Goal: Information Seeking & Learning: Learn about a topic

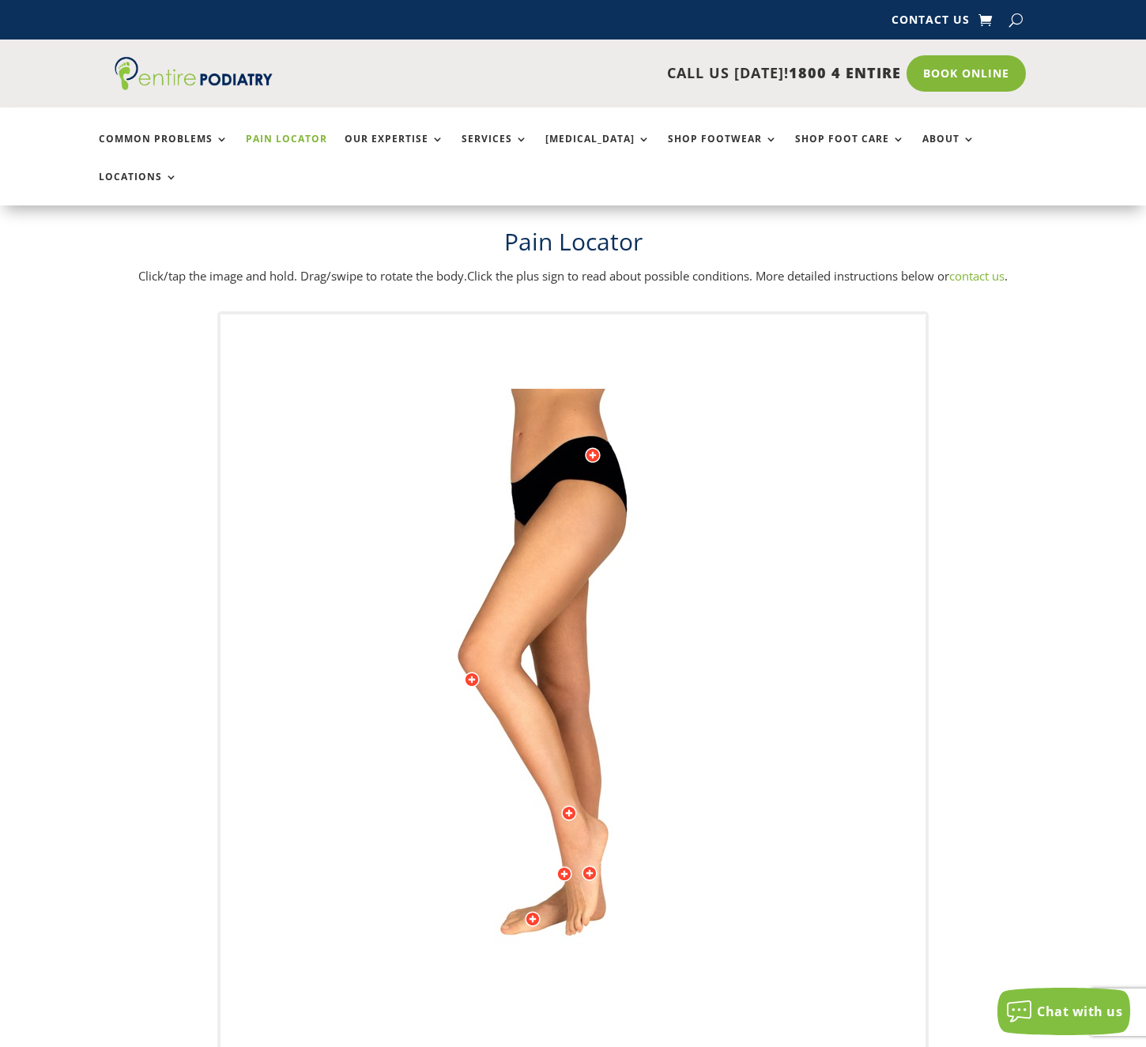
click at [593, 865] on div at bounding box center [590, 873] width 16 height 16
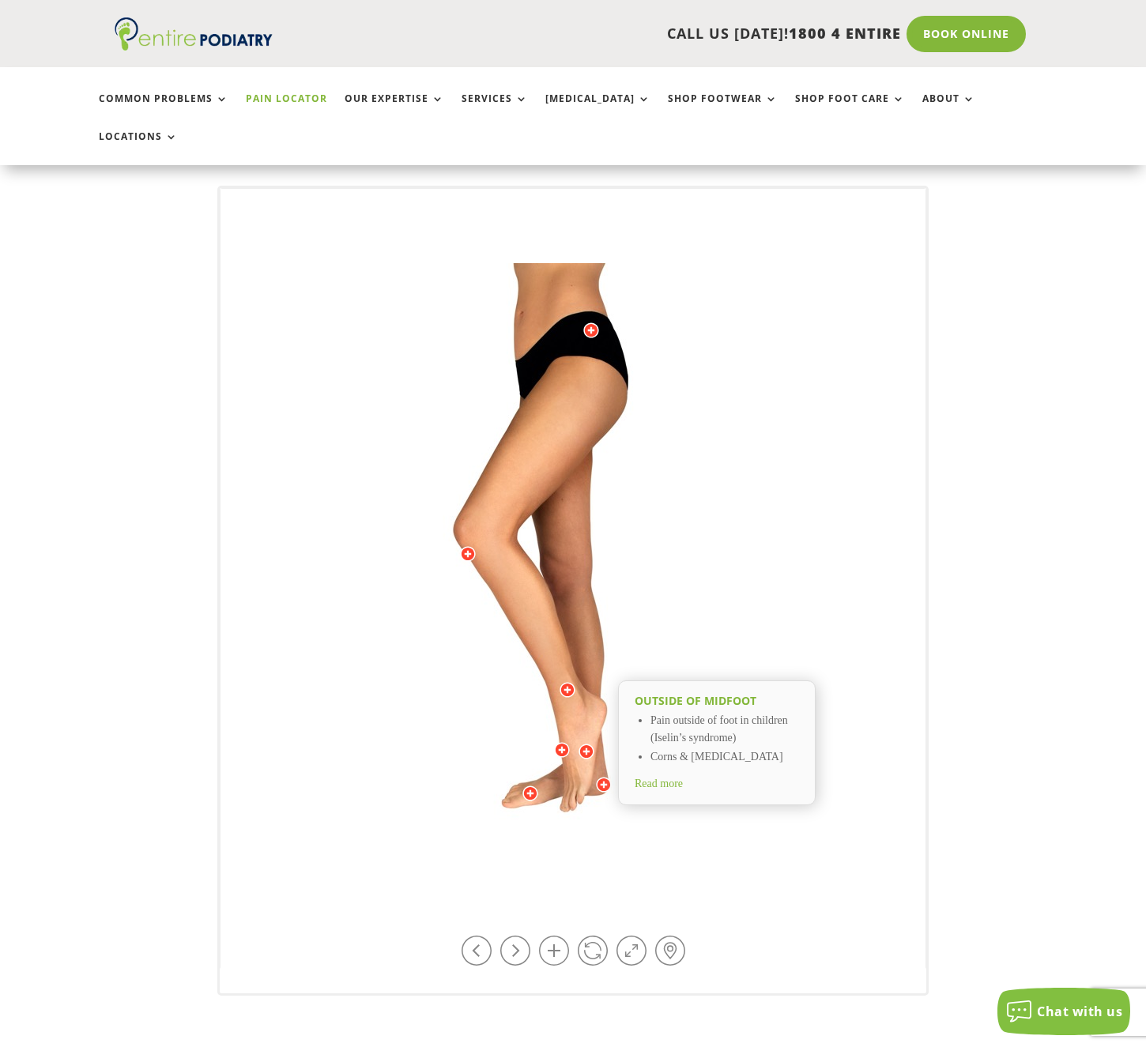
scroll to position [126, 0]
click at [560, 935] on link at bounding box center [554, 950] width 30 height 30
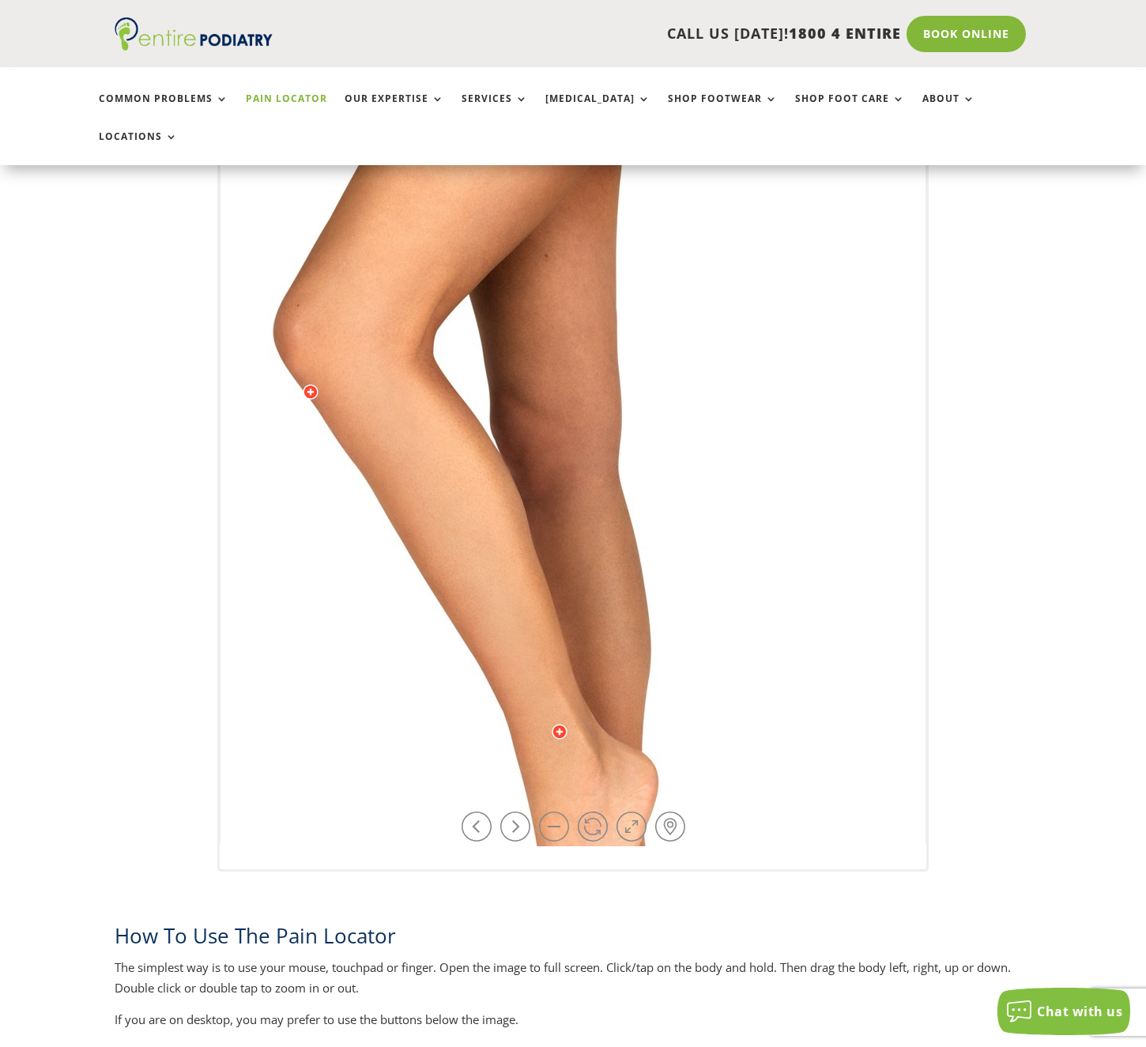
scroll to position [253, 0]
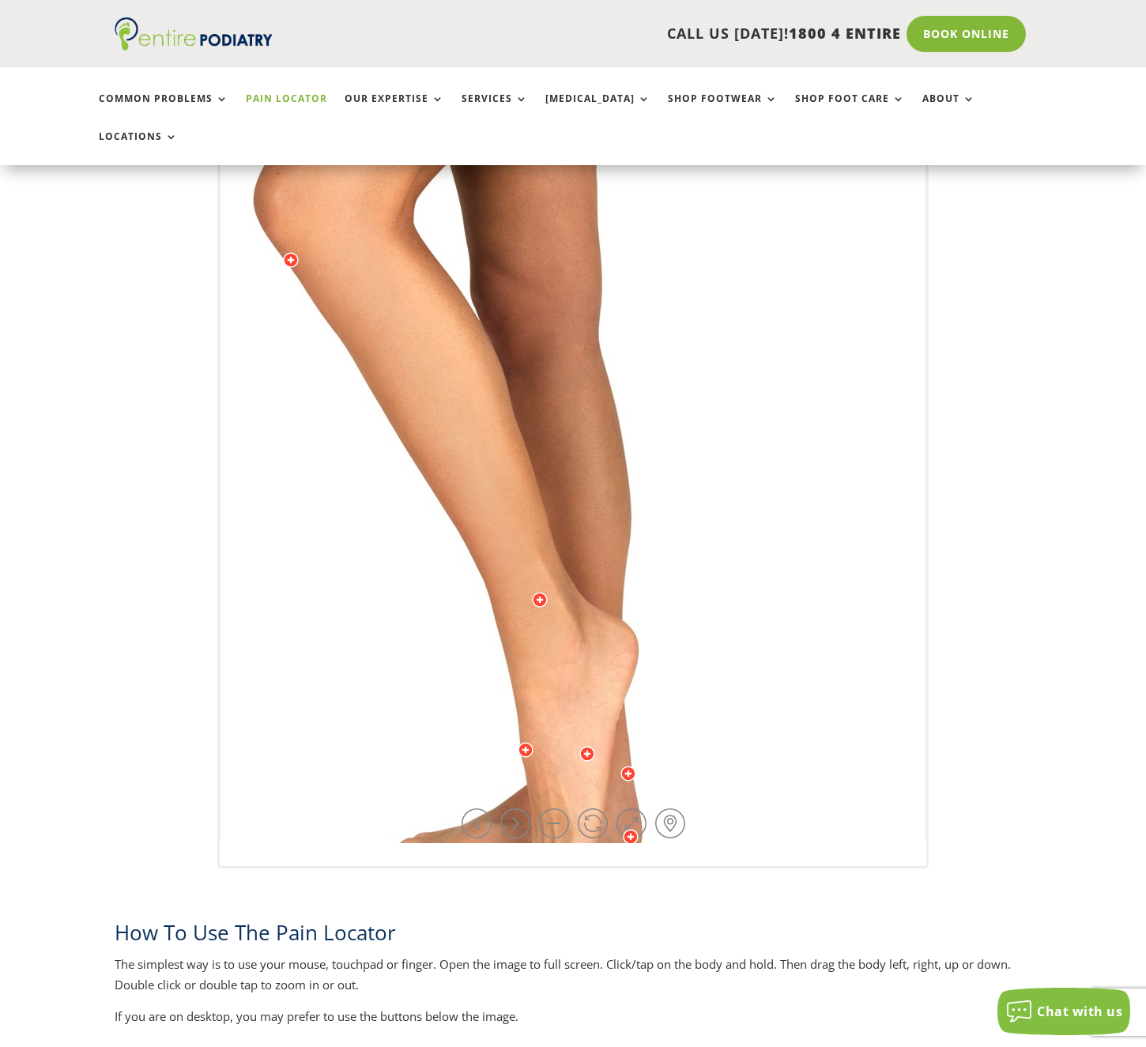
drag, startPoint x: 615, startPoint y: 678, endPoint x: 600, endPoint y: 561, distance: 117.9
click at [600, 561] on img at bounding box center [553, 323] width 1091 height 1581
click at [511, 809] on link at bounding box center [515, 824] width 30 height 30
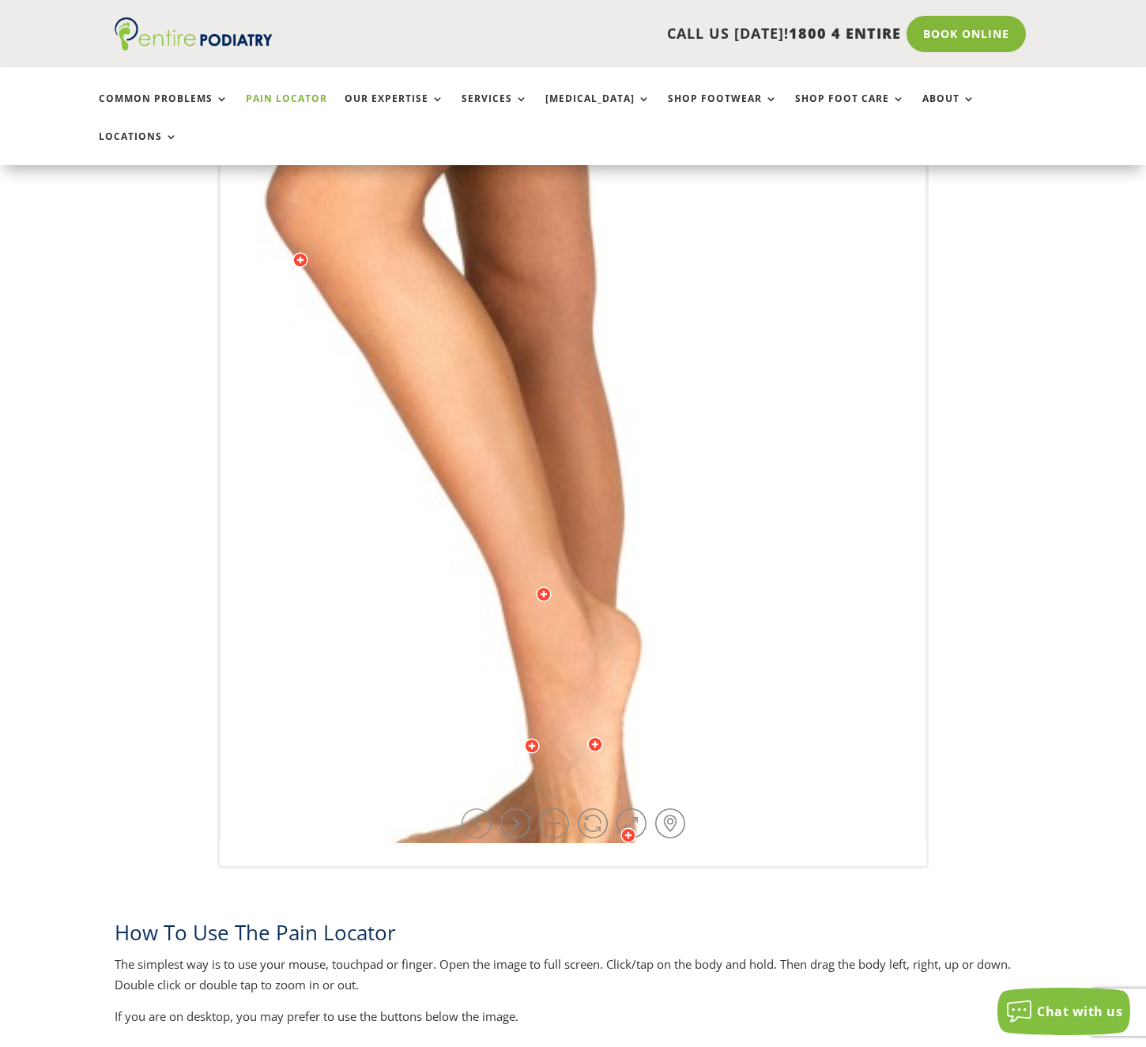
click at [477, 809] on link at bounding box center [477, 824] width 30 height 30
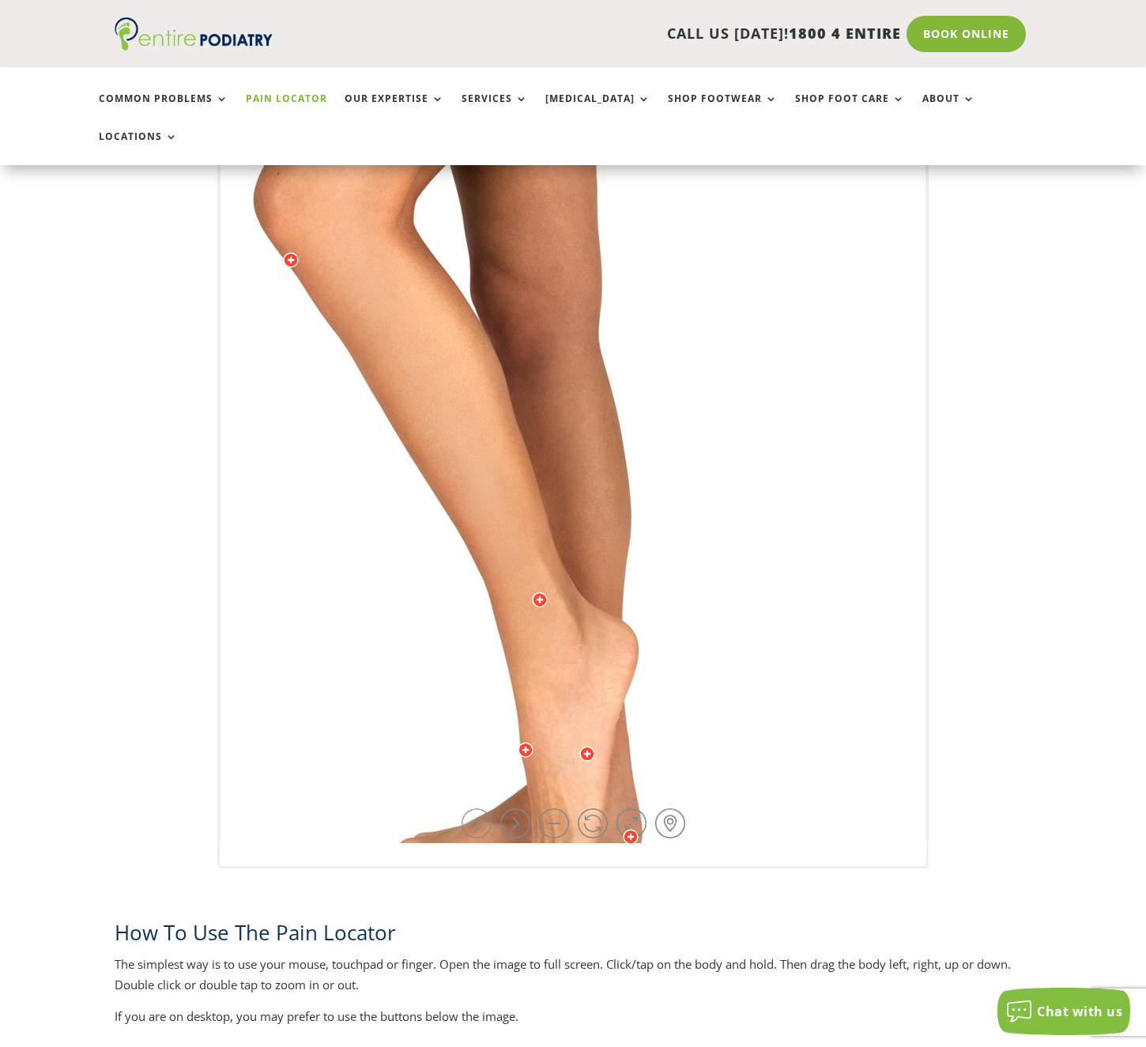
click at [477, 809] on link at bounding box center [477, 824] width 30 height 30
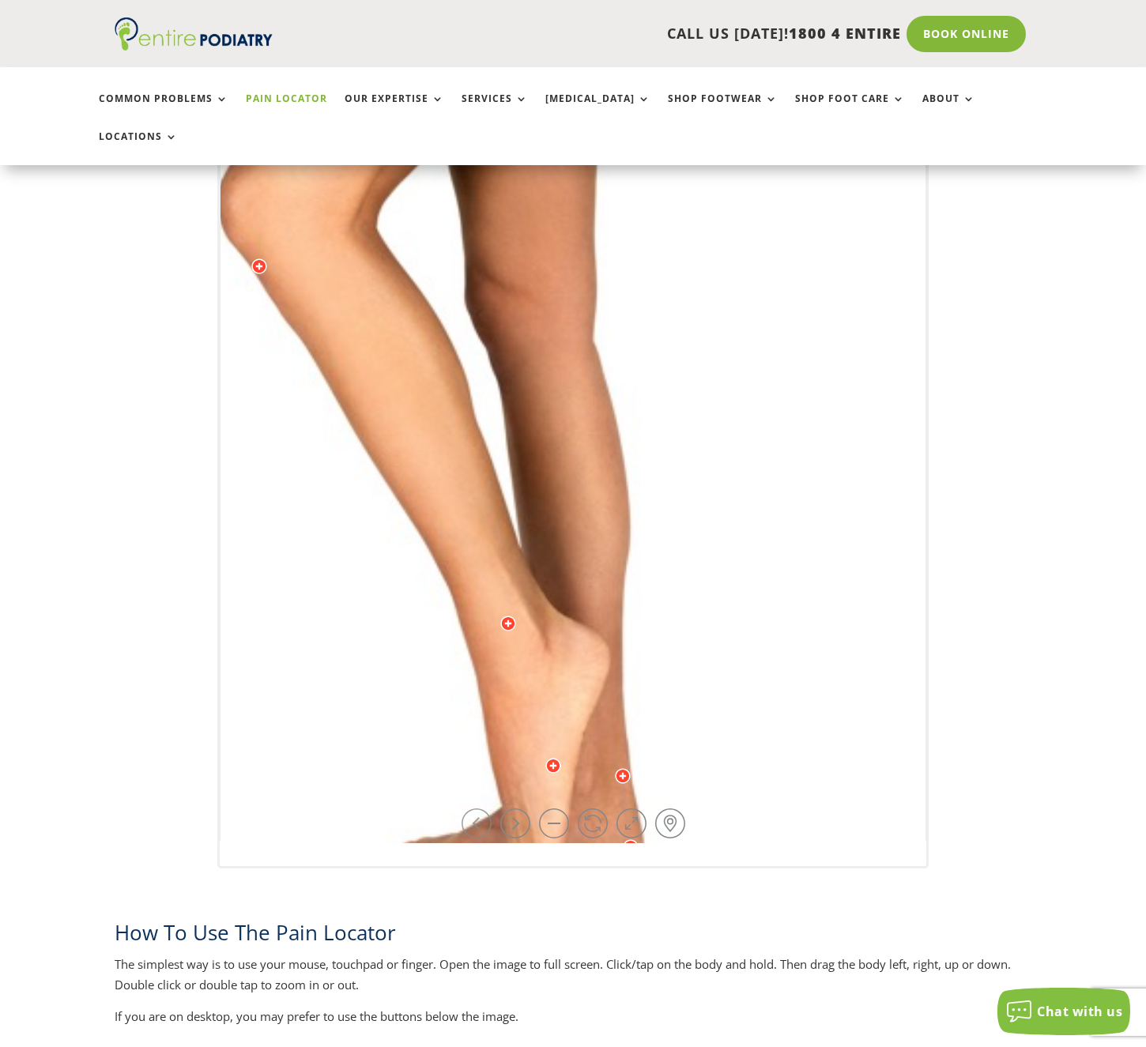
click at [477, 809] on link at bounding box center [477, 824] width 30 height 30
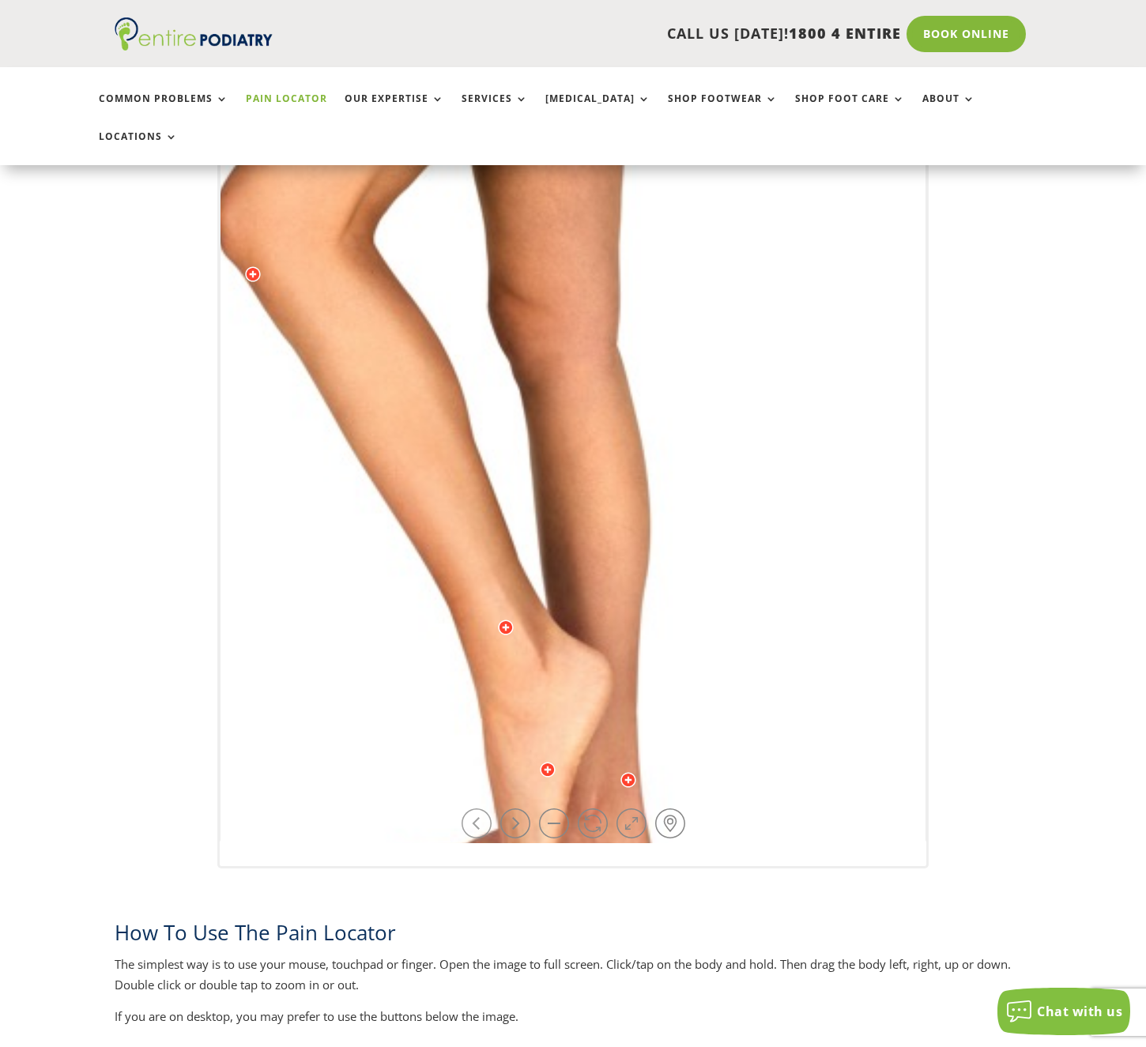
click at [477, 809] on link at bounding box center [477, 824] width 30 height 30
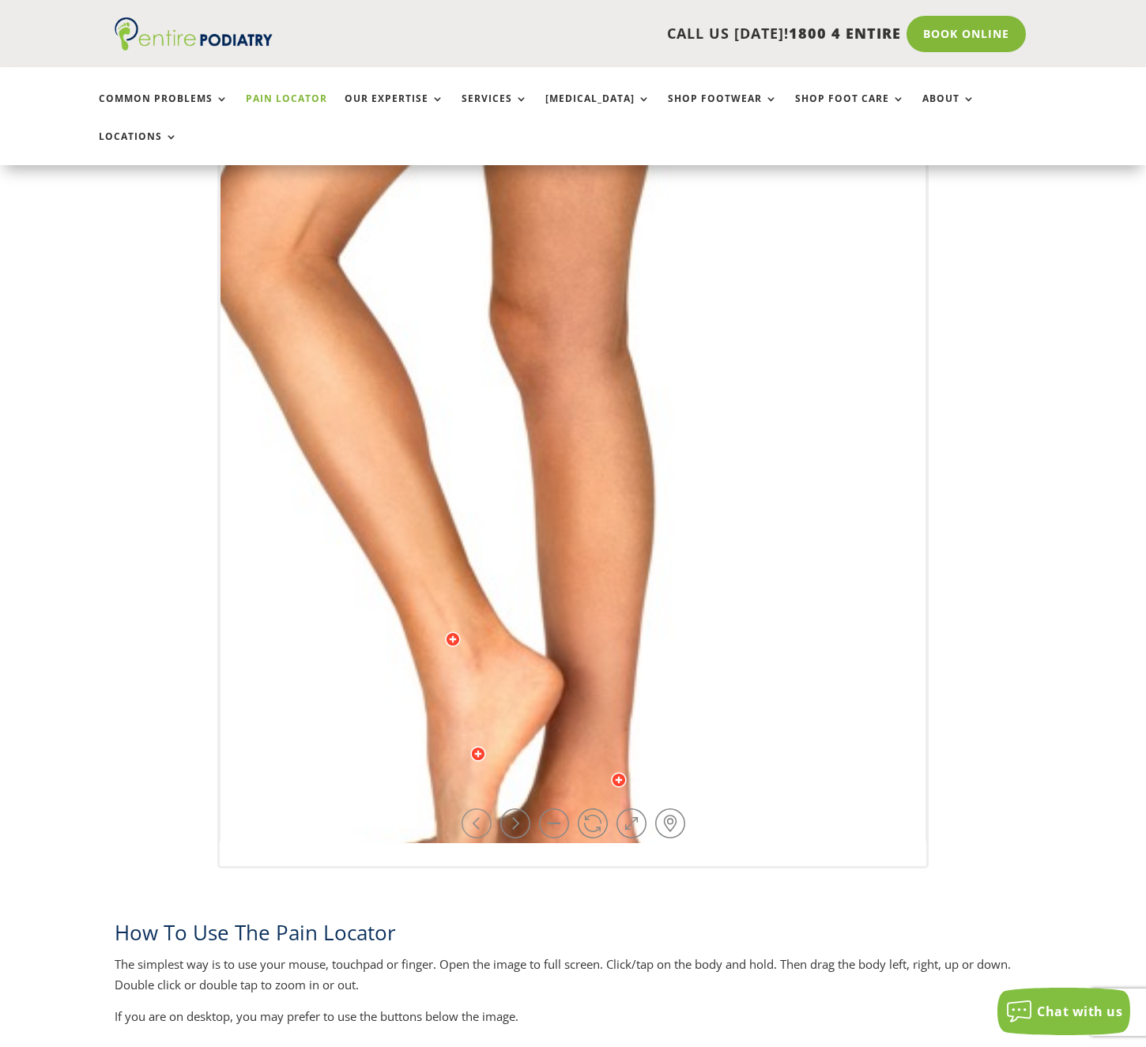
click at [477, 809] on link at bounding box center [477, 824] width 30 height 30
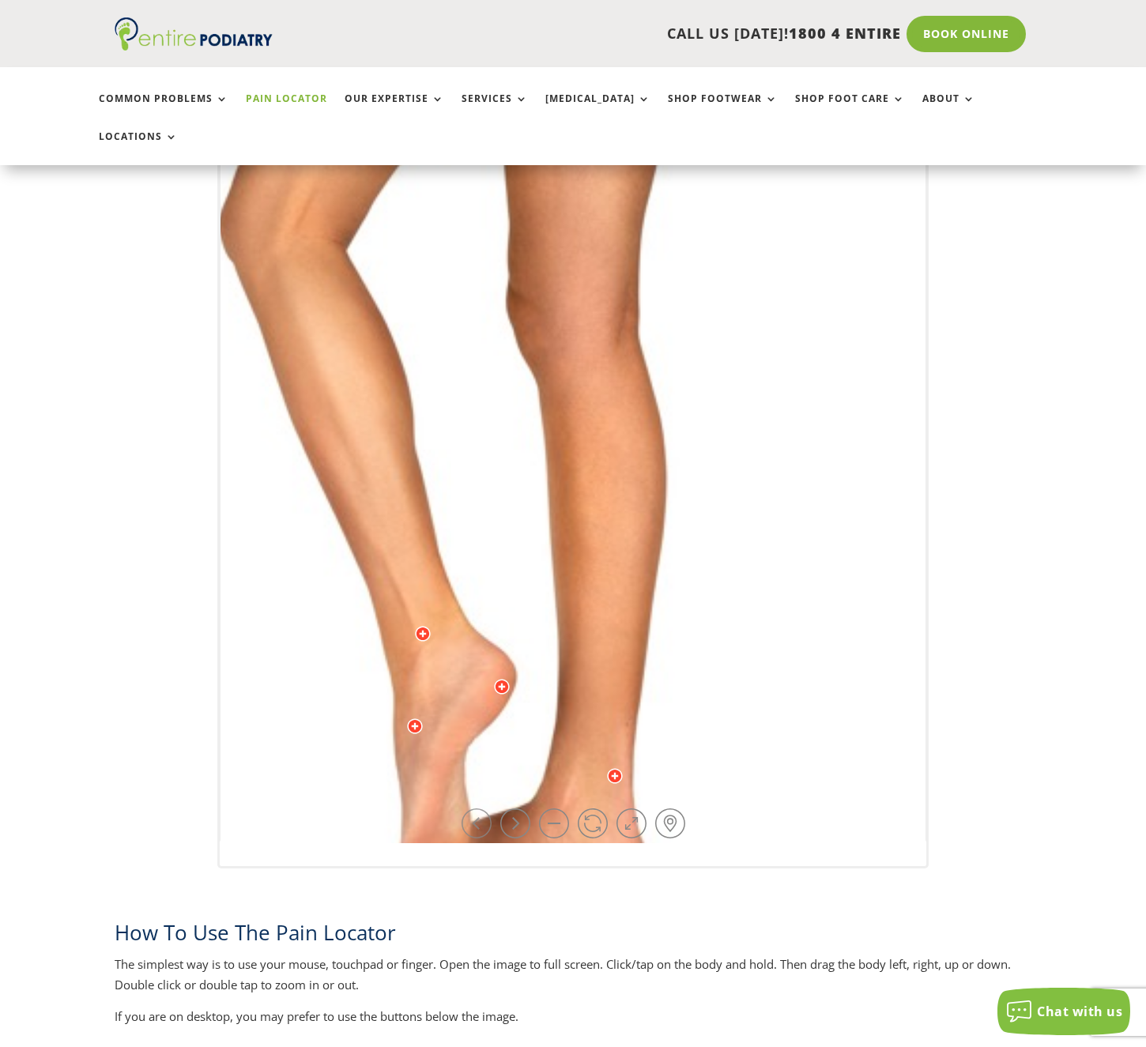
click at [477, 809] on link at bounding box center [477, 824] width 30 height 30
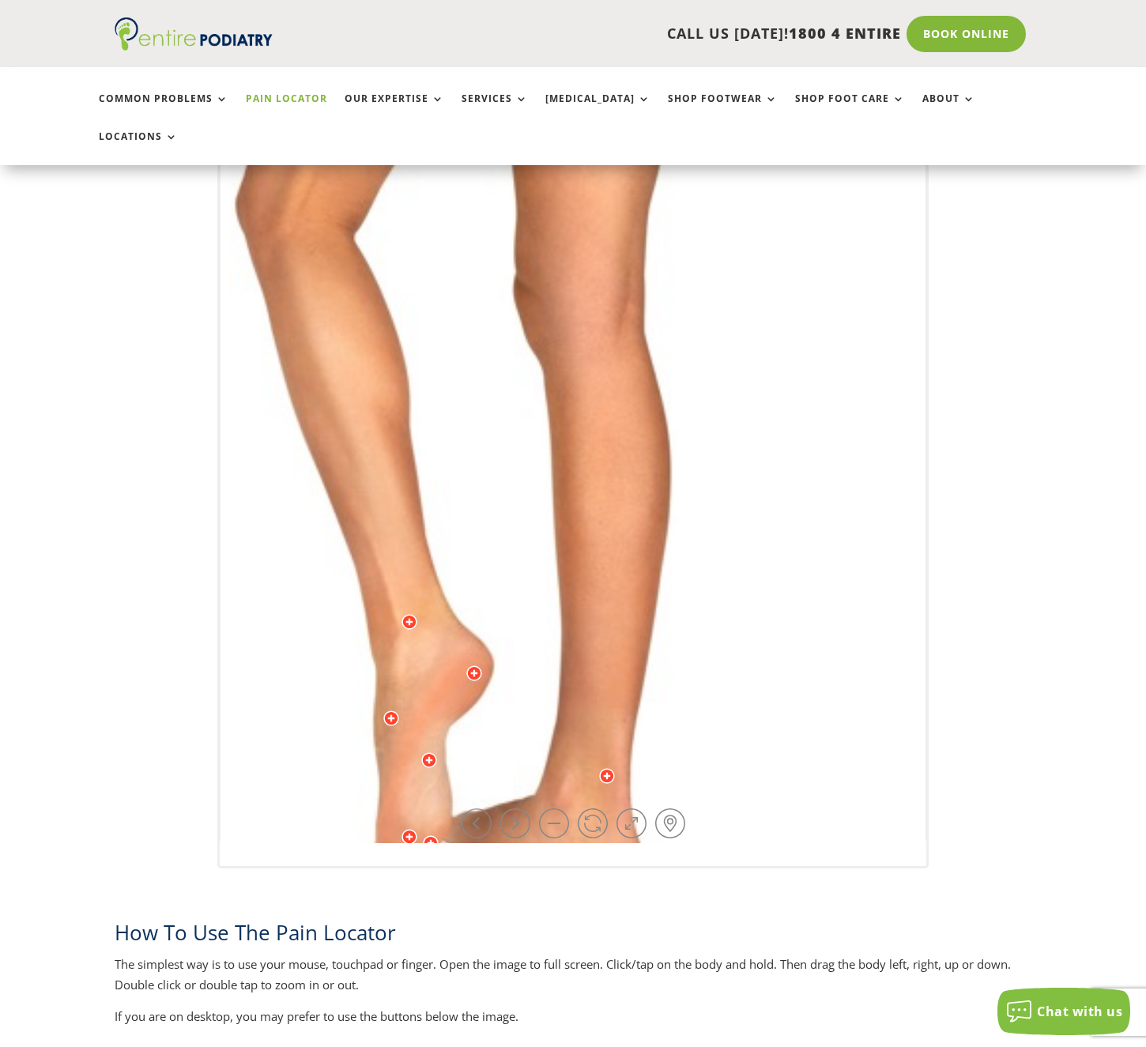
click at [477, 809] on link at bounding box center [477, 824] width 30 height 30
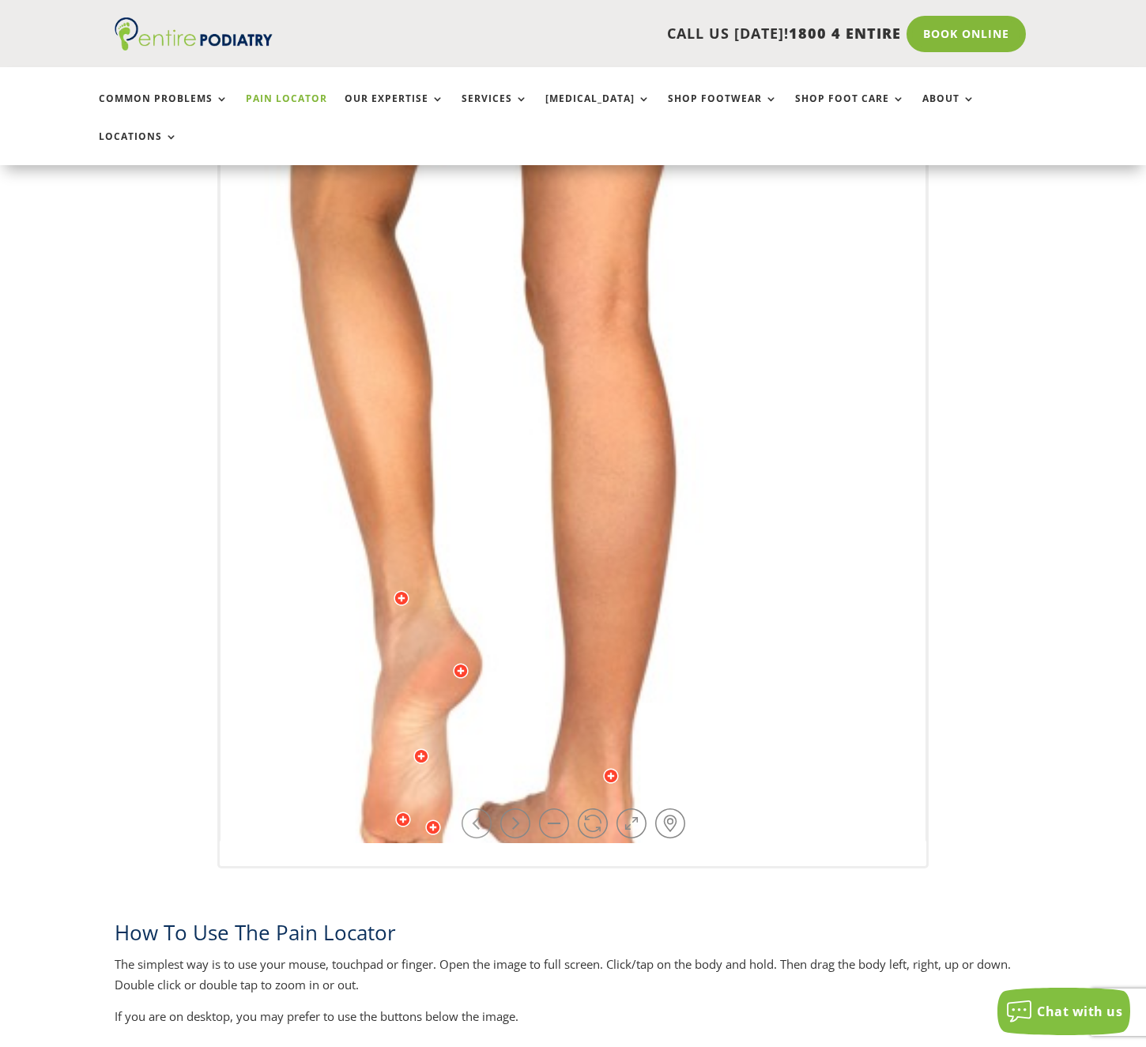
click at [477, 809] on link at bounding box center [477, 824] width 30 height 30
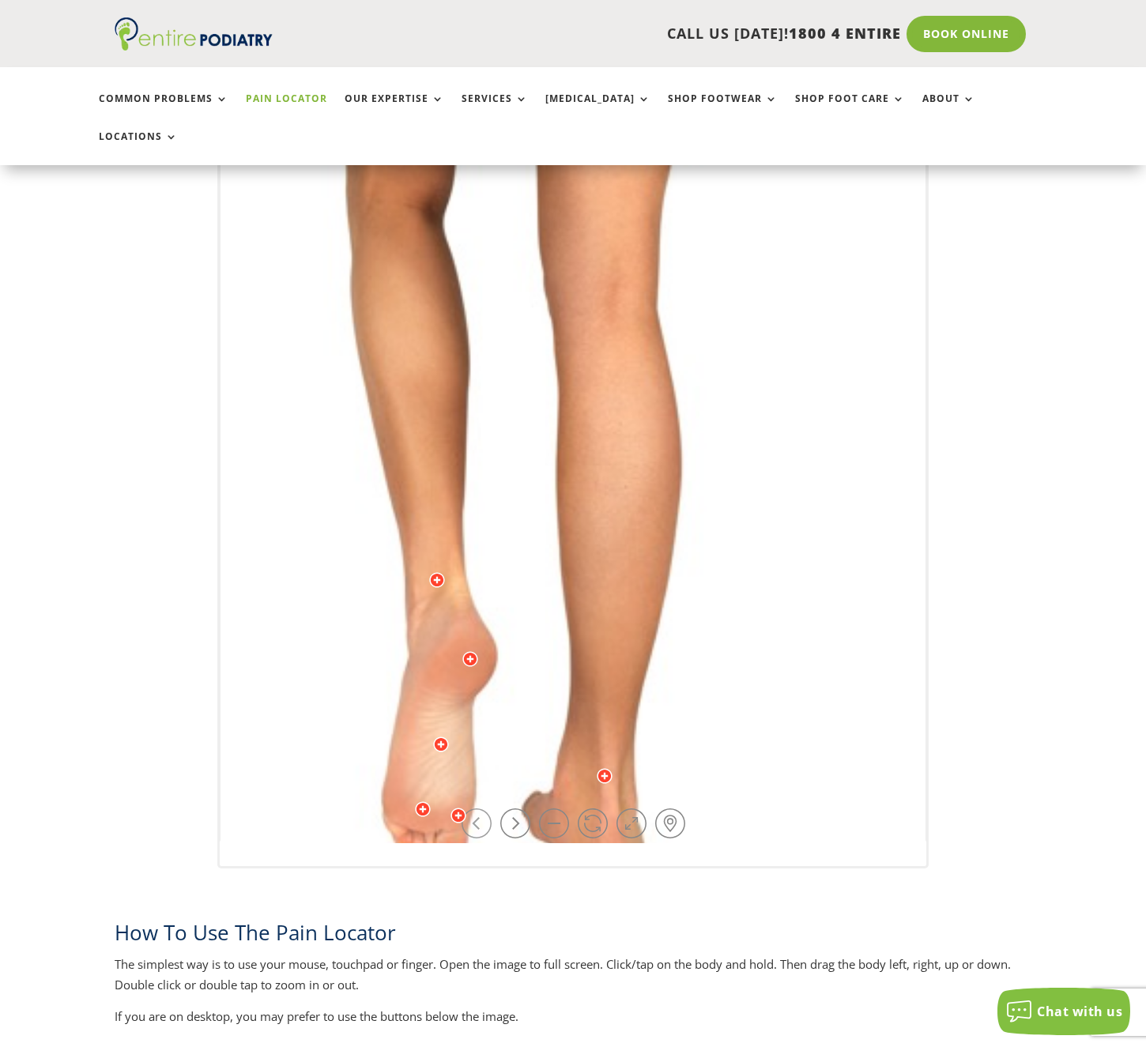
click at [477, 809] on link at bounding box center [477, 824] width 30 height 30
click at [440, 572] on div at bounding box center [437, 580] width 16 height 16
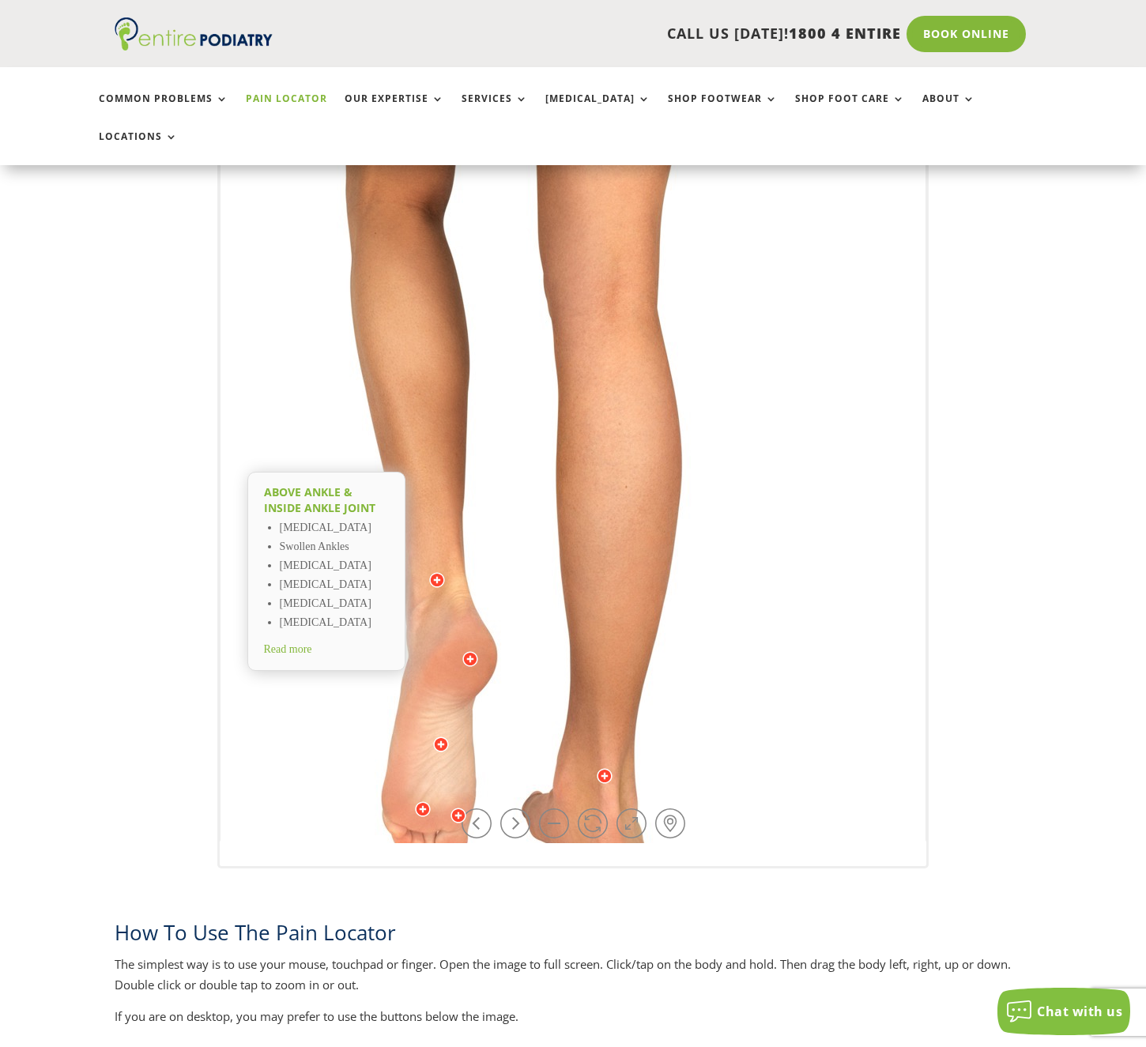
click at [608, 768] on div at bounding box center [605, 776] width 16 height 16
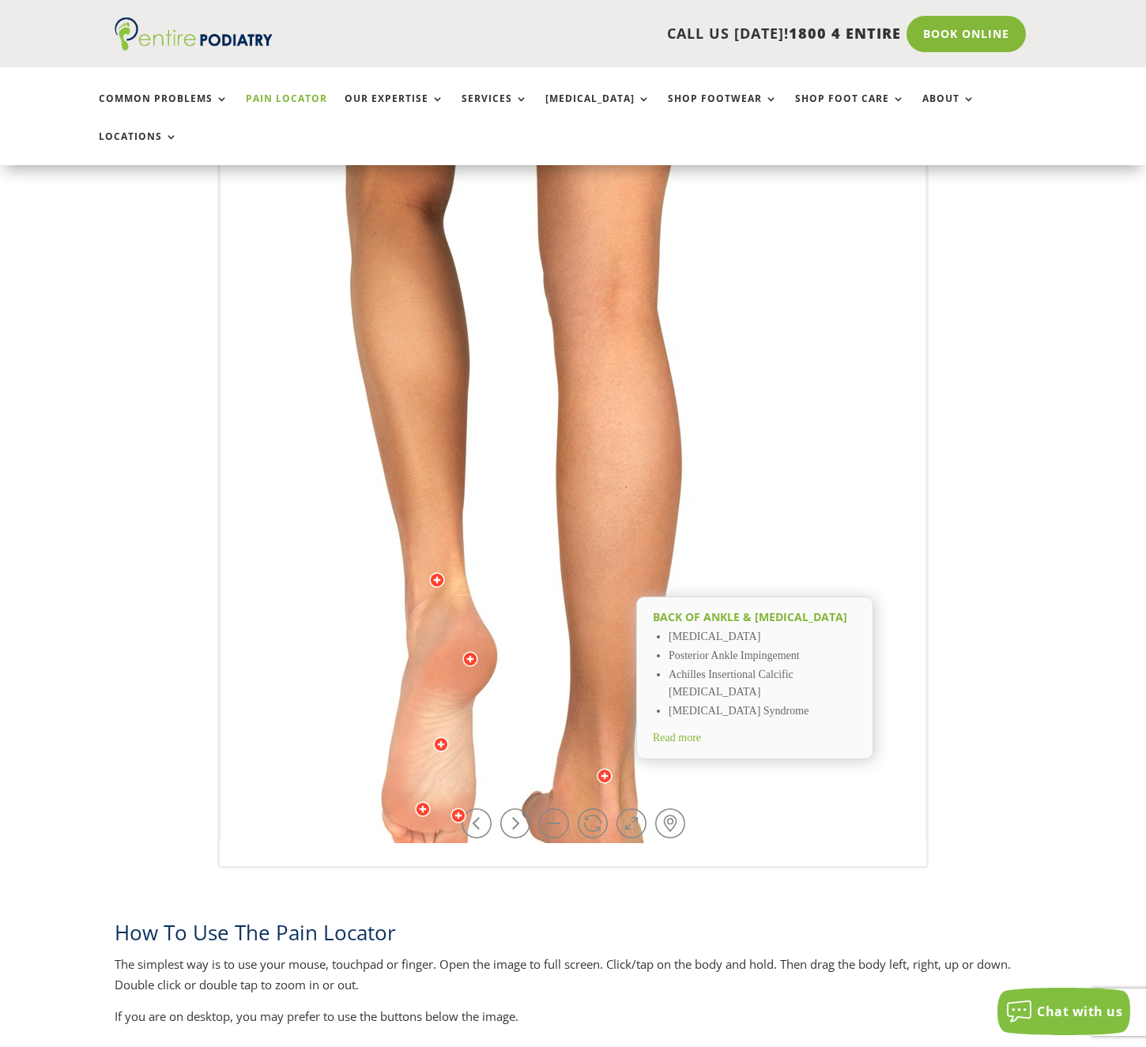
click at [443, 568] on img at bounding box center [553, 323] width 1091 height 1581
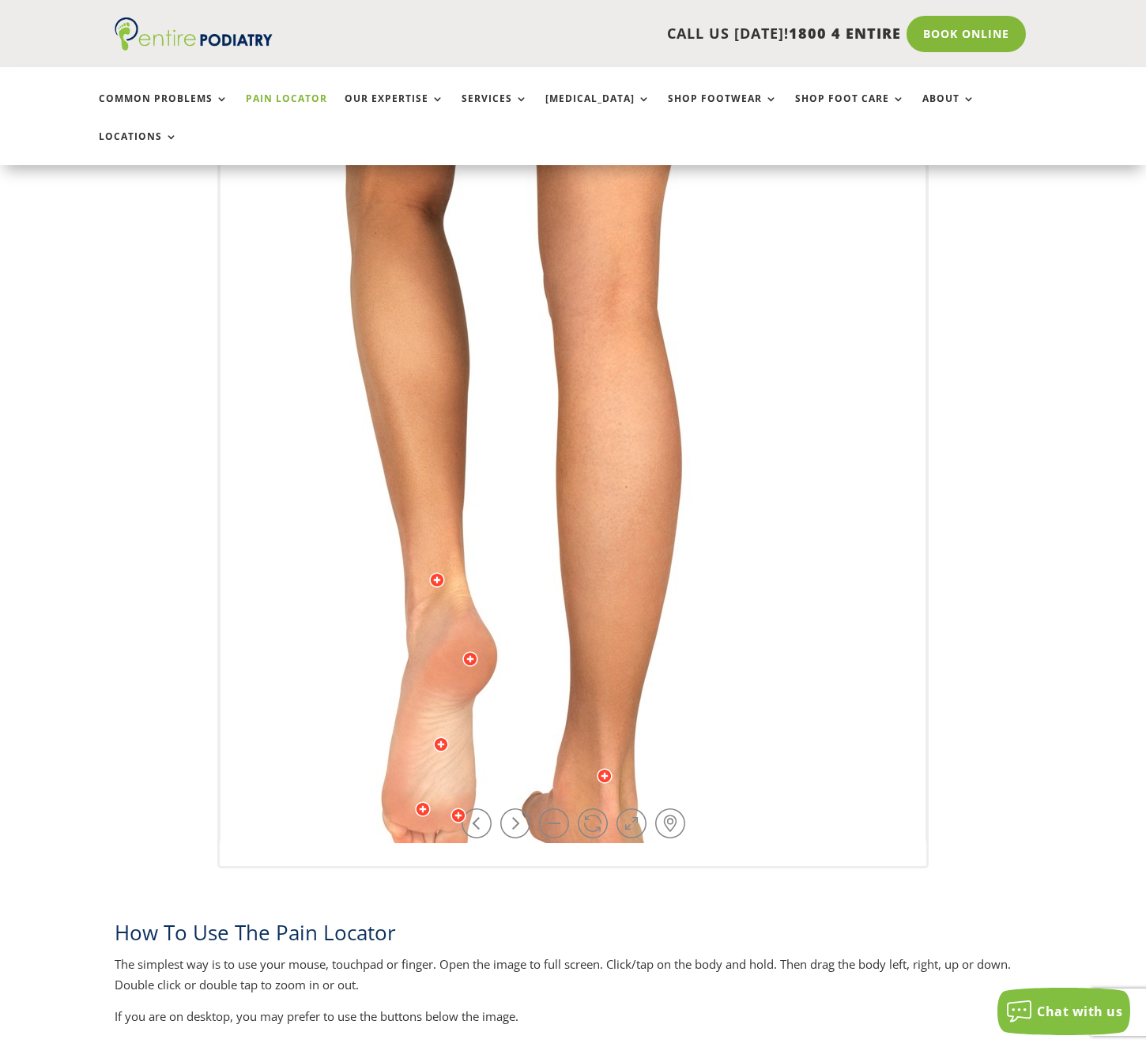
click at [438, 572] on div at bounding box center [437, 580] width 16 height 16
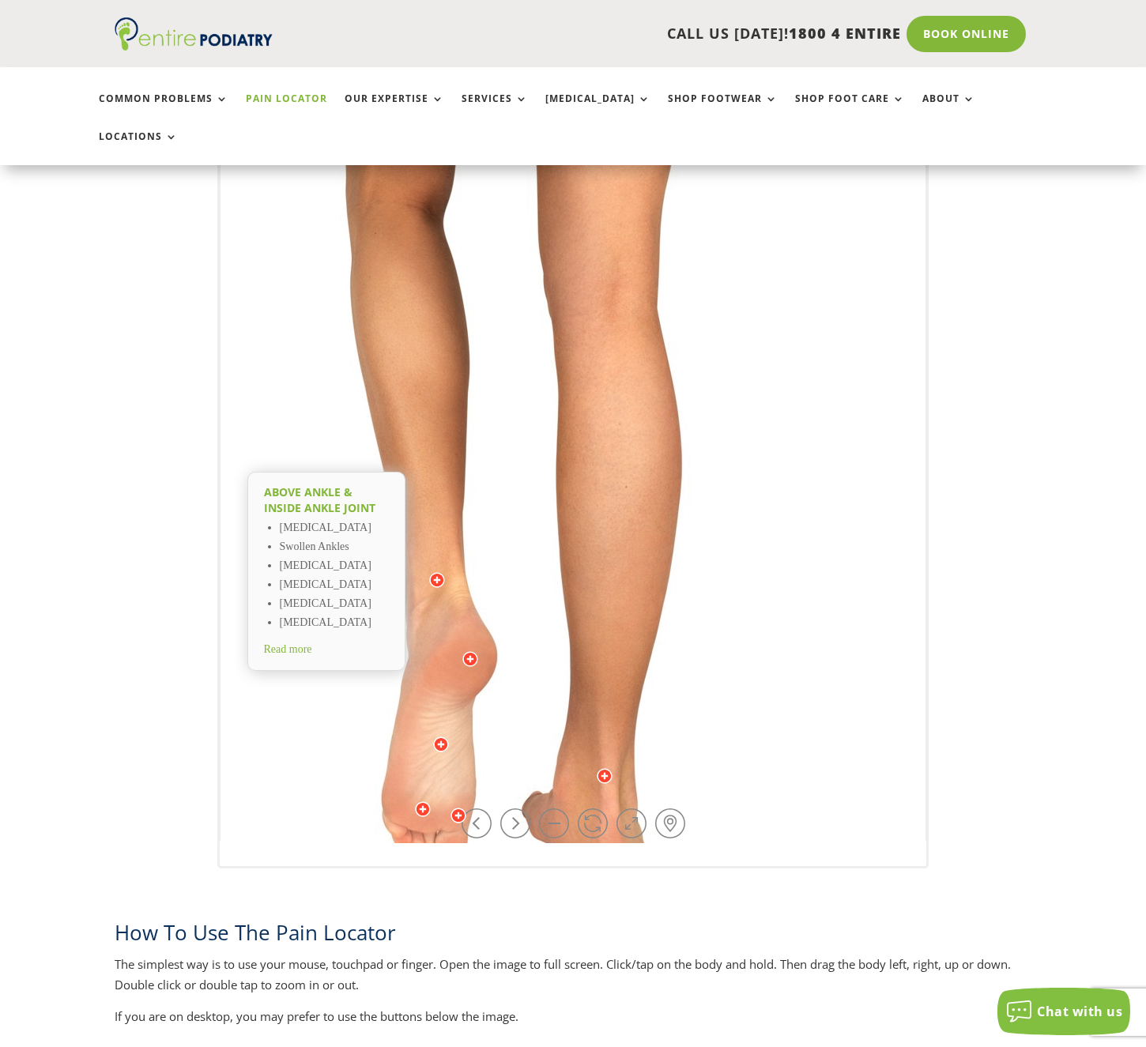
click at [312, 643] on span "Read more" at bounding box center [288, 649] width 48 height 12
